Goal: Use online tool/utility: Utilize a website feature to perform a specific function

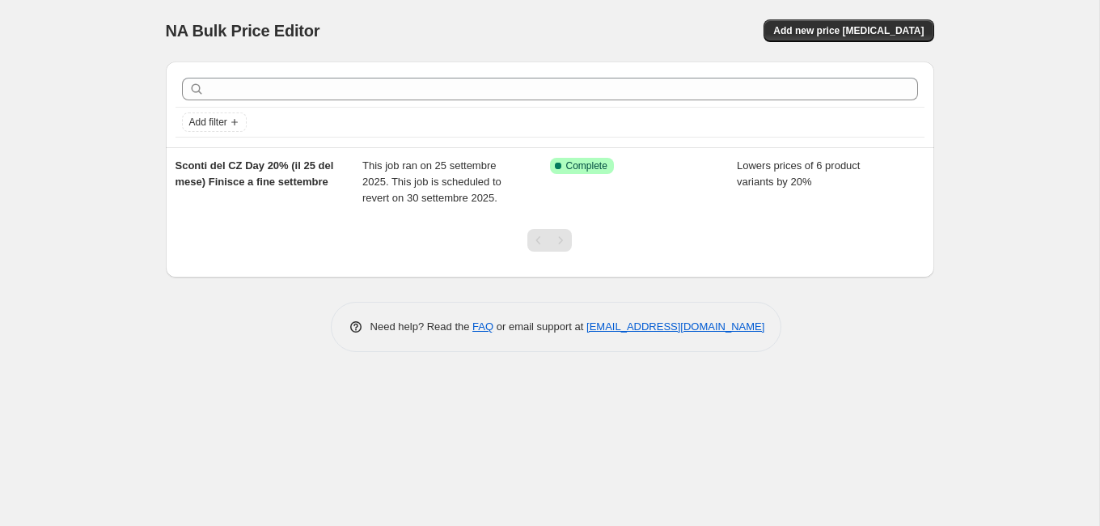
click at [224, 29] on span "NA Bulk Price Editor" at bounding box center [243, 31] width 154 height 18
drag, startPoint x: 190, startPoint y: 32, endPoint x: 319, endPoint y: 35, distance: 128.6
click at [319, 35] on div "NA Bulk Price Editor" at bounding box center [350, 30] width 369 height 23
click at [247, 28] on span "NA Bulk Price Editor" at bounding box center [243, 31] width 154 height 18
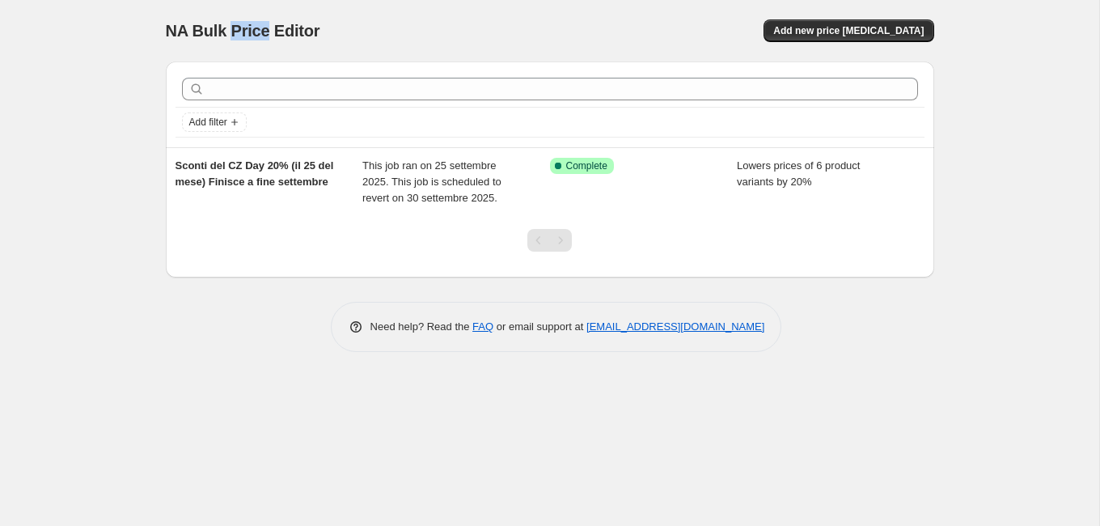
click at [247, 28] on span "NA Bulk Price Editor" at bounding box center [243, 31] width 154 height 18
